Goal: Information Seeking & Learning: Check status

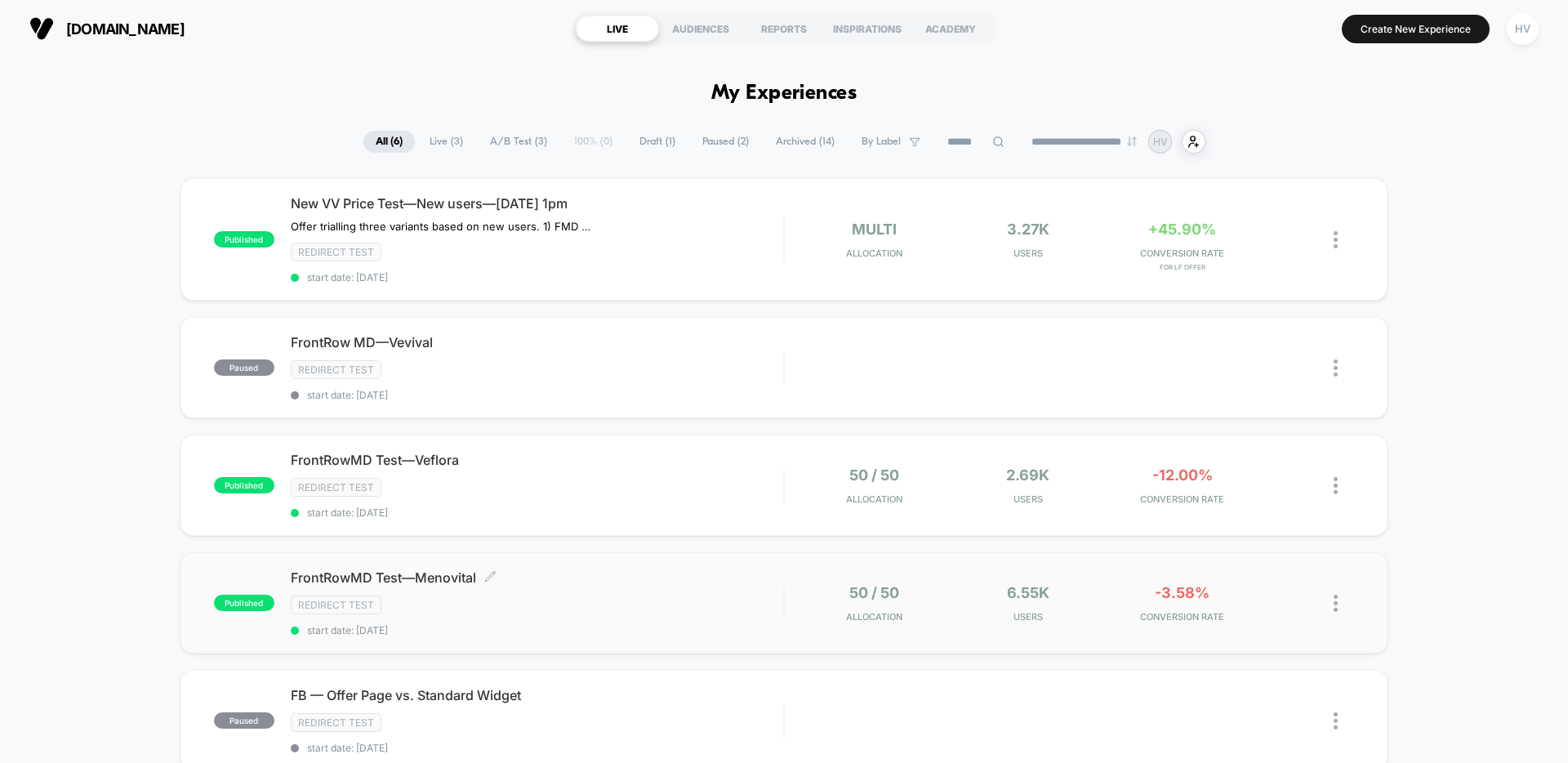
click at [726, 602] on div "Redirect Test" at bounding box center [537, 605] width 492 height 19
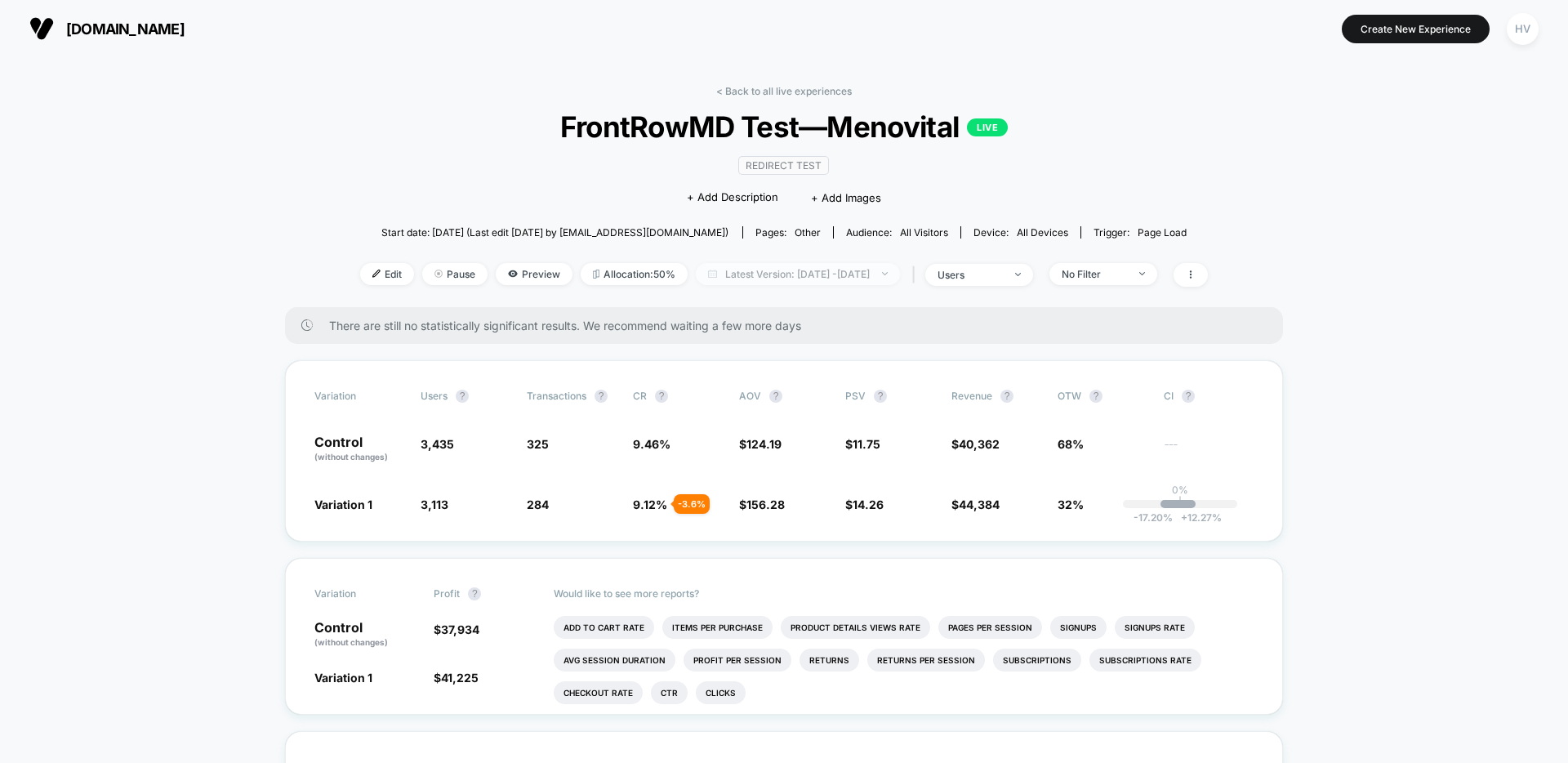
click at [774, 269] on span "Latest Version: [DATE] - [DATE]" at bounding box center [798, 274] width 204 height 22
select select "*"
select select "****"
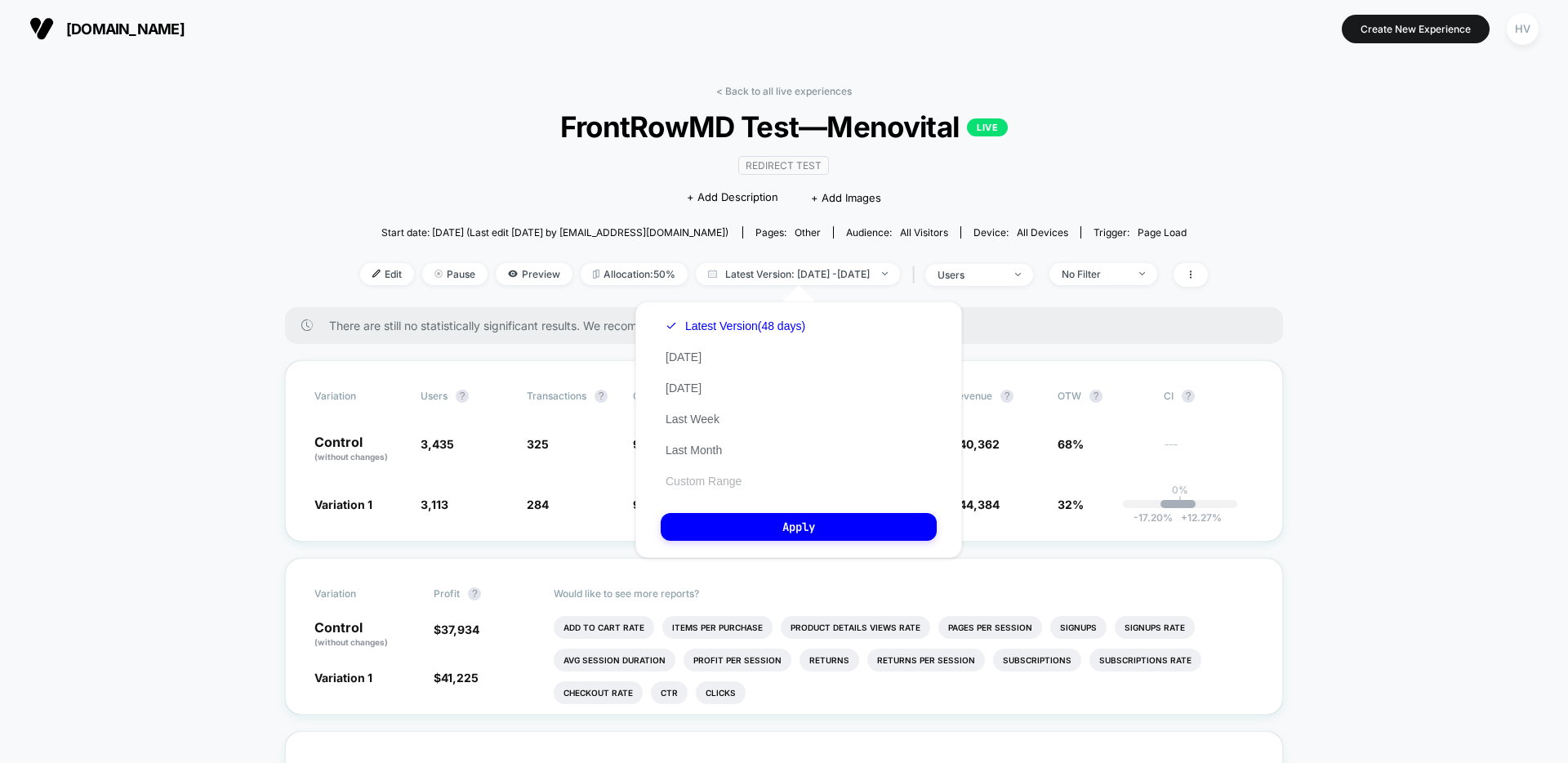
click at [722, 480] on button "Custom Range" at bounding box center [703, 481] width 85 height 15
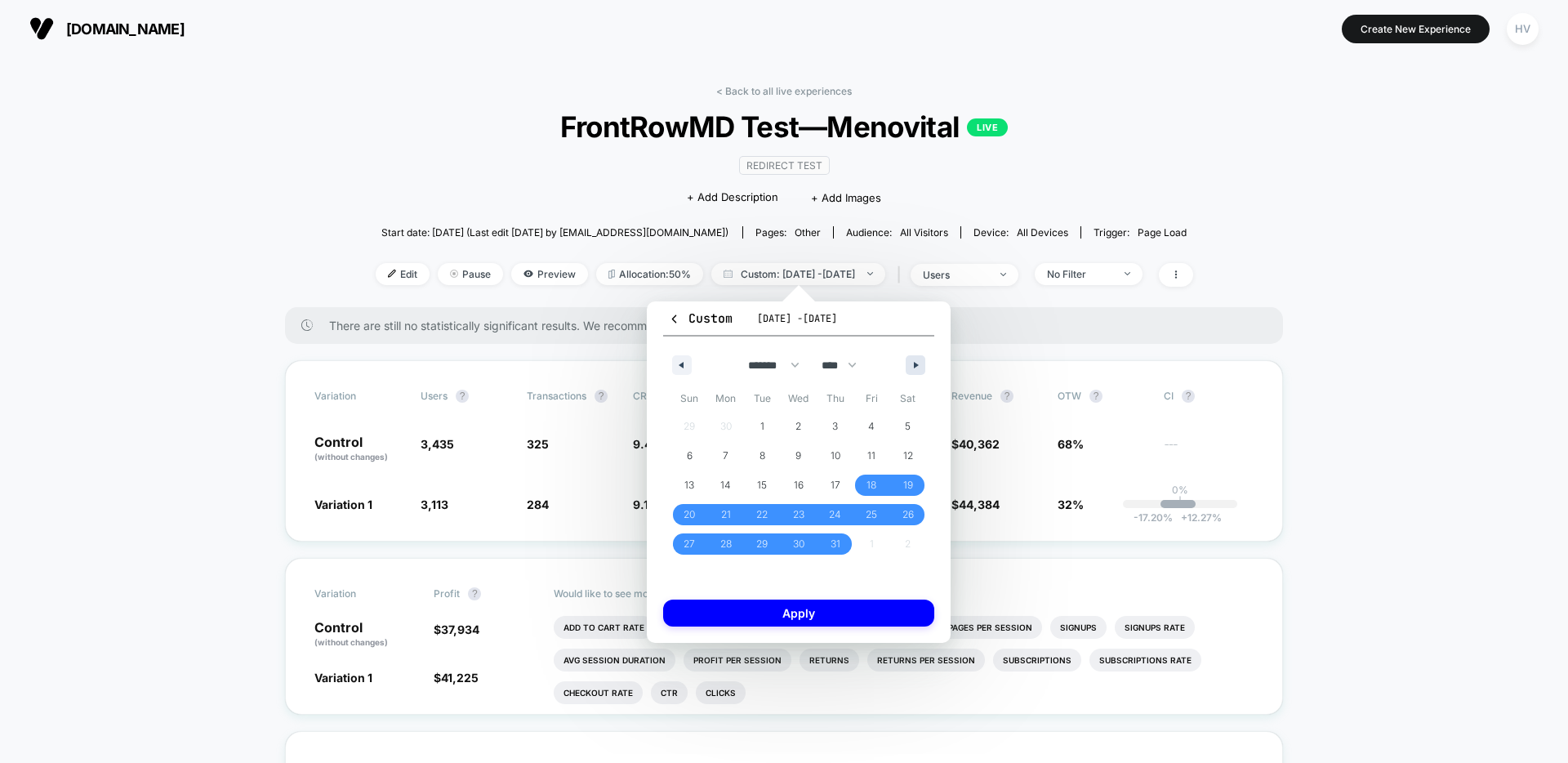
click at [910, 363] on button "button" at bounding box center [915, 365] width 19 height 19
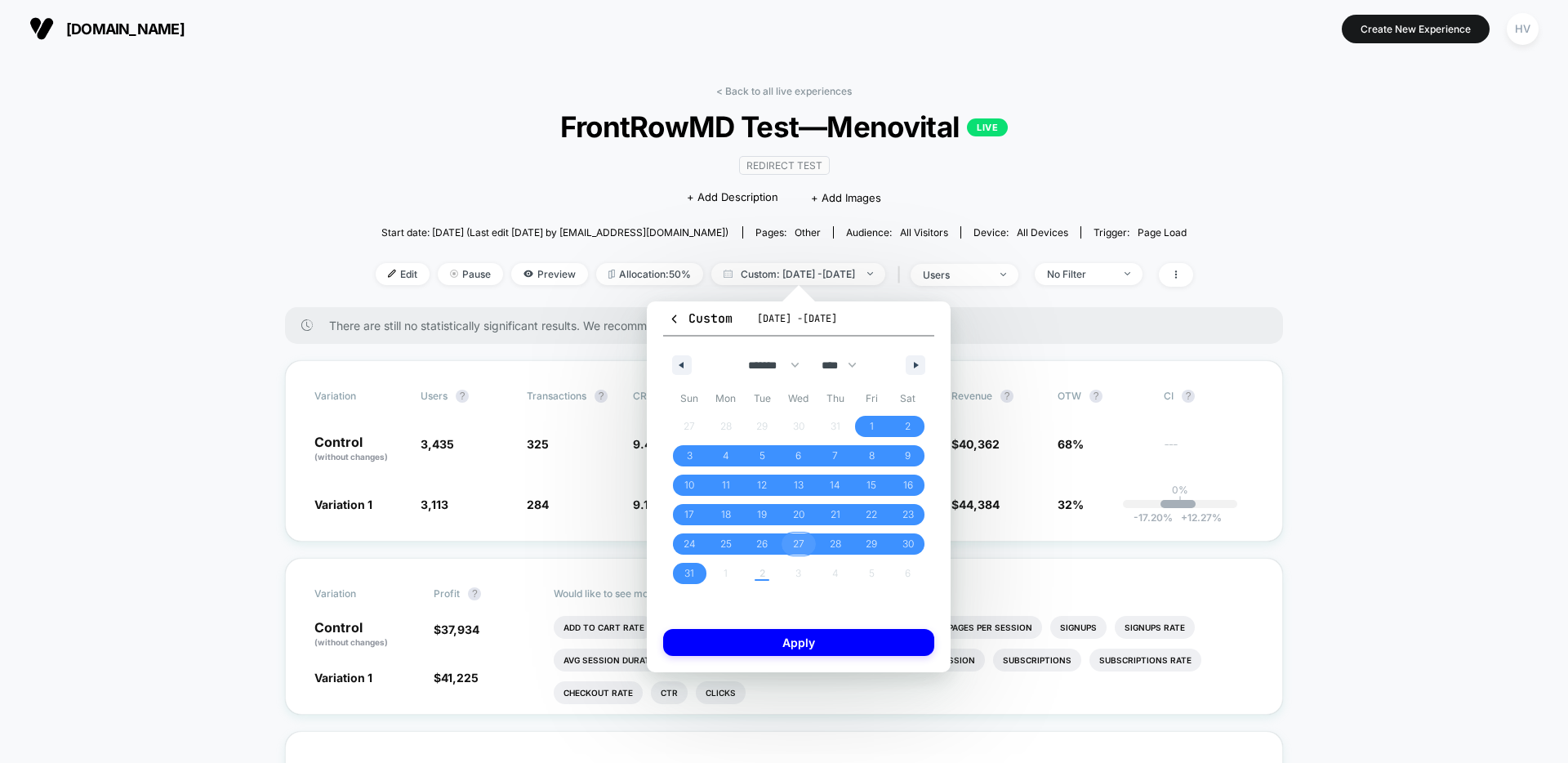
click at [786, 544] on span "27" at bounding box center [799, 544] width 37 height 21
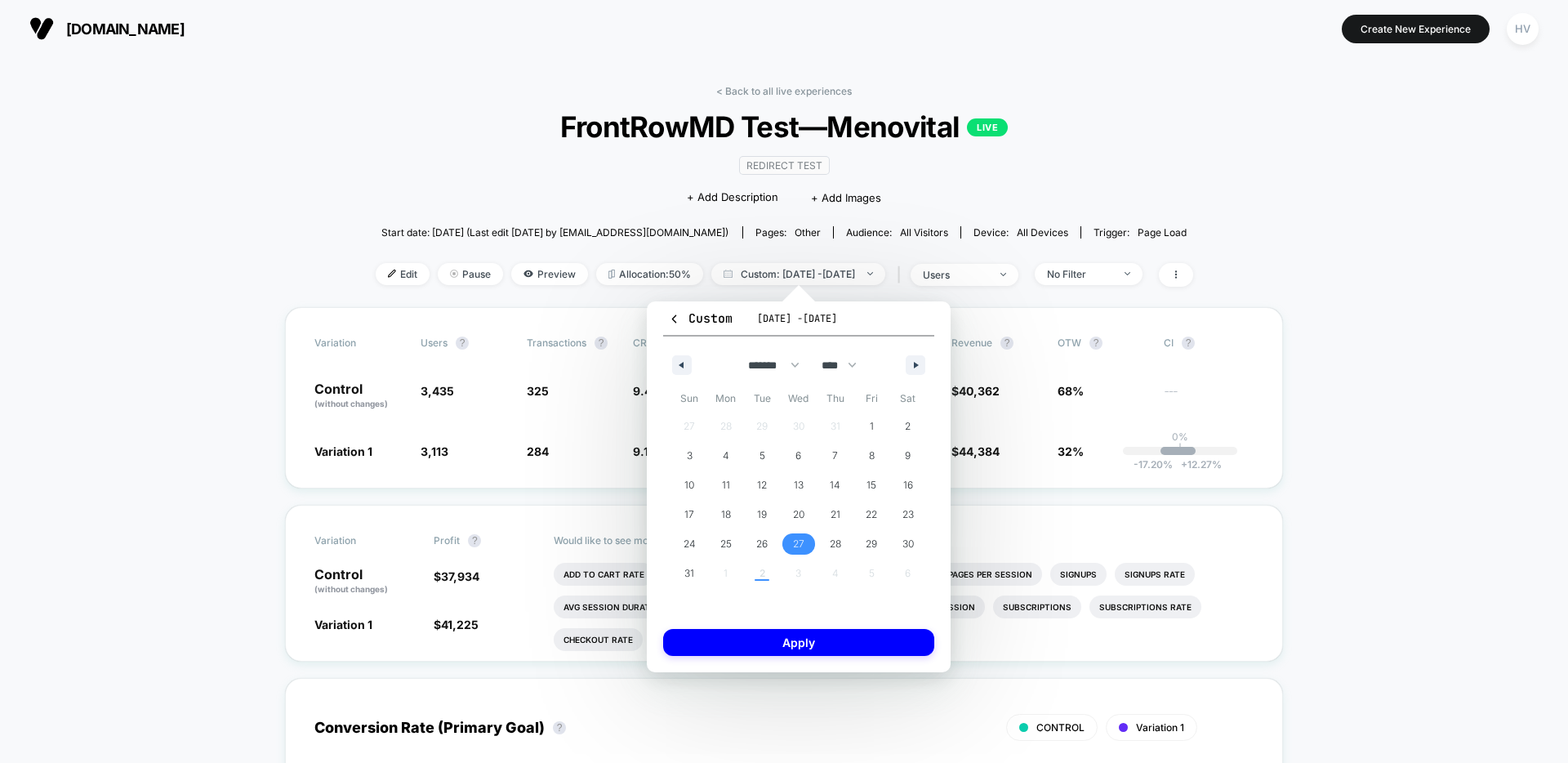
click at [904, 369] on div "******* ******** ***** ***** *** **** **** ****** ********* ******* ******** **…" at bounding box center [798, 361] width 271 height 49
click at [916, 366] on icon "button" at bounding box center [918, 364] width 8 height 6
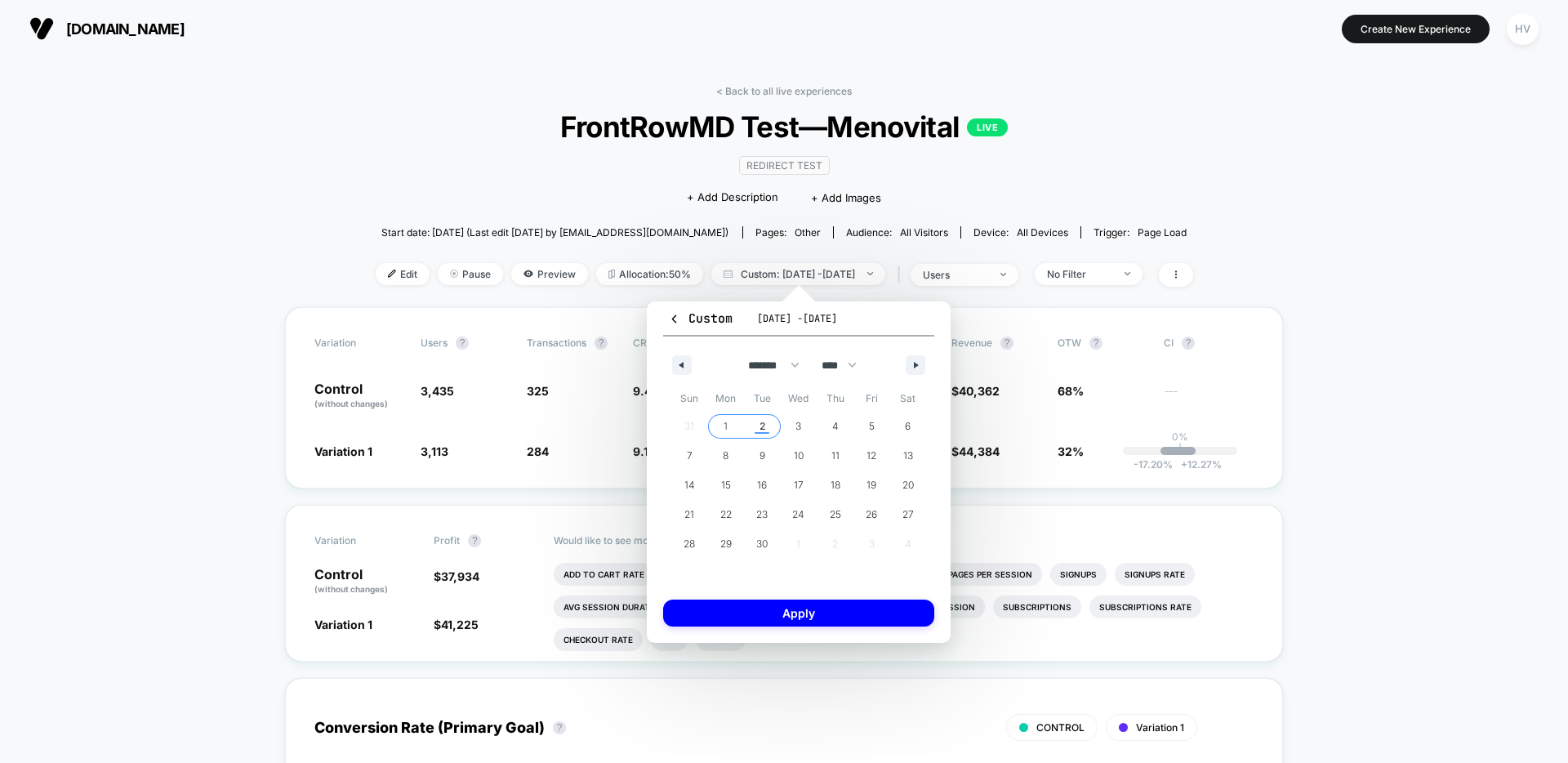
click at [750, 424] on span "2" at bounding box center [763, 426] width 37 height 21
select select "*"
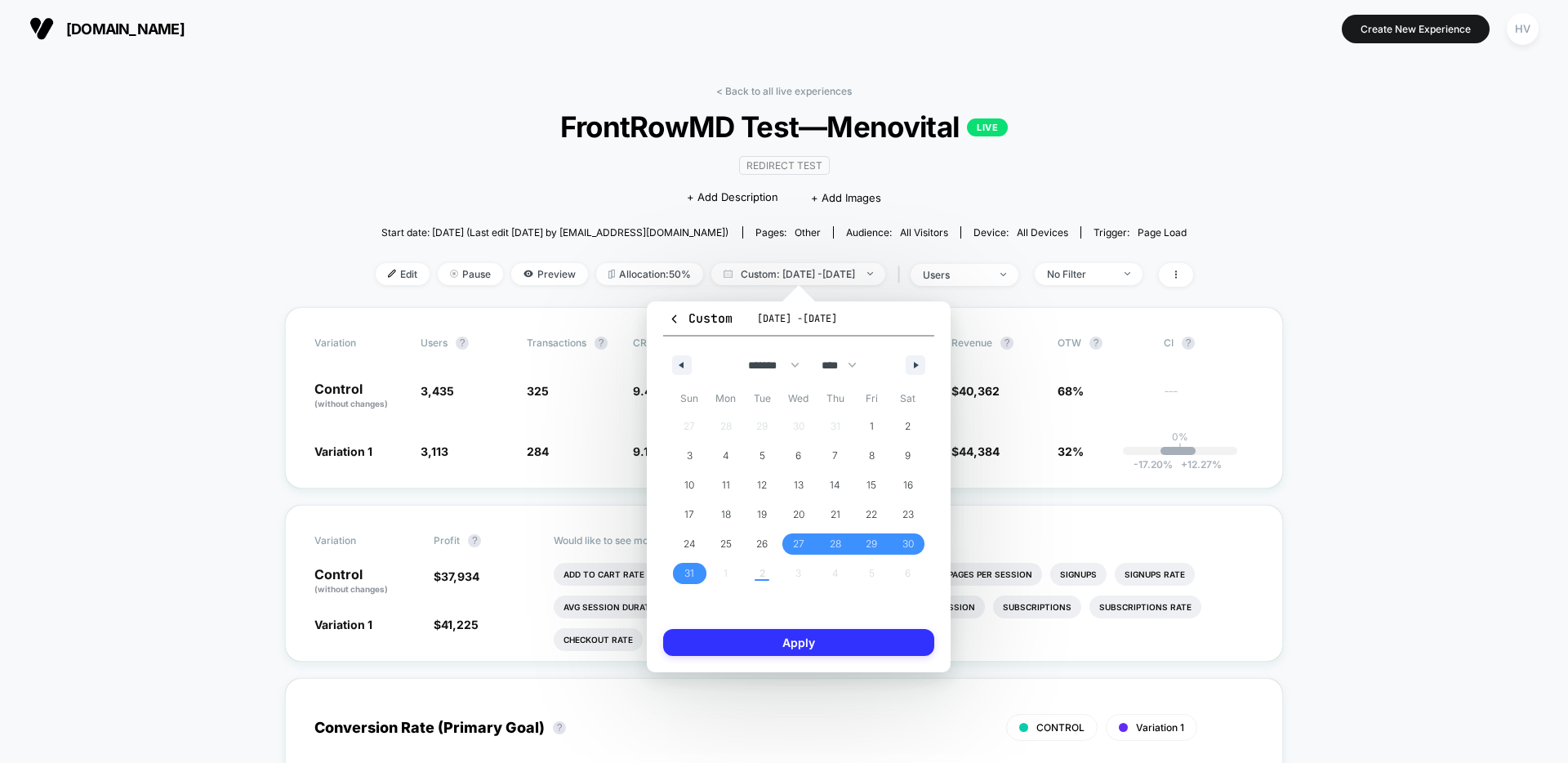
click at [802, 647] on button "Apply" at bounding box center [798, 643] width 271 height 27
